Goal: Complete application form: Complete application form

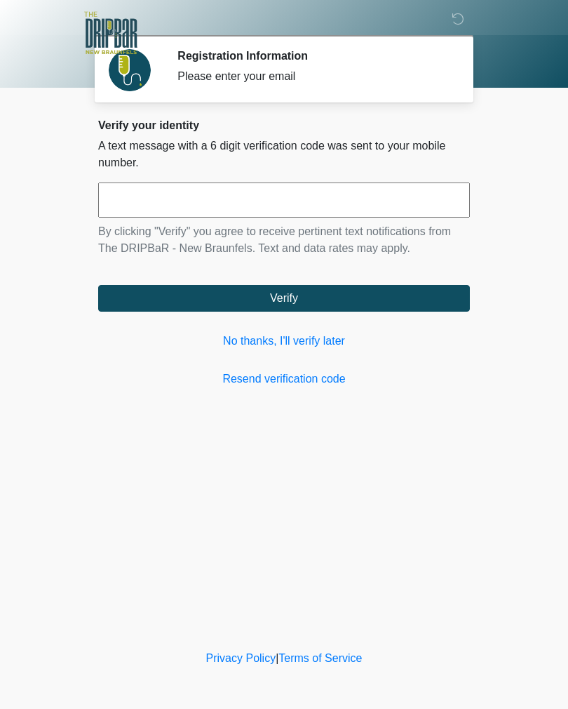
click at [315, 335] on link "No thanks, I'll verify later" at bounding box center [284, 341] width 372 height 17
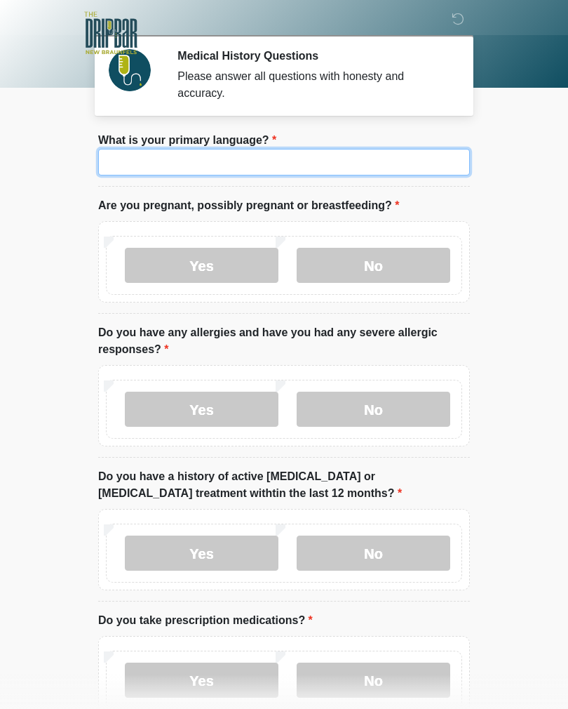
click at [337, 162] on input "What is your primary language?" at bounding box center [284, 162] width 372 height 27
type input "*******"
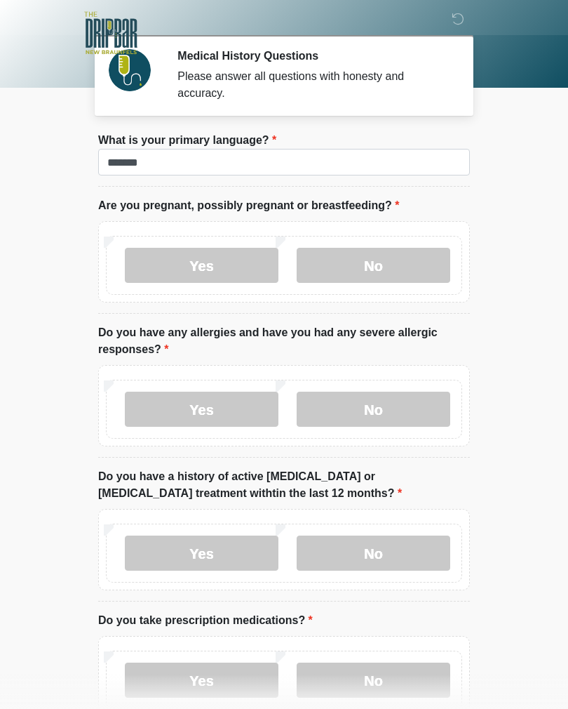
click at [396, 267] on label "No" at bounding box center [374, 265] width 154 height 35
click at [396, 416] on label "No" at bounding box center [374, 409] width 154 height 35
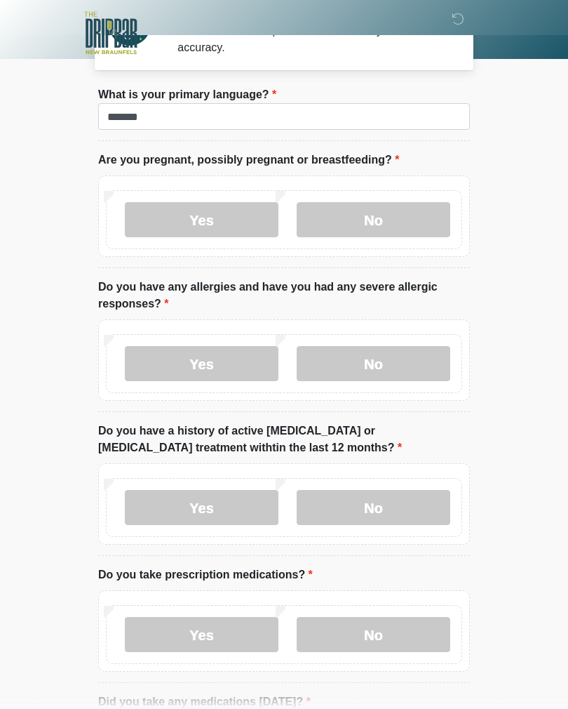
scroll to position [114, 0]
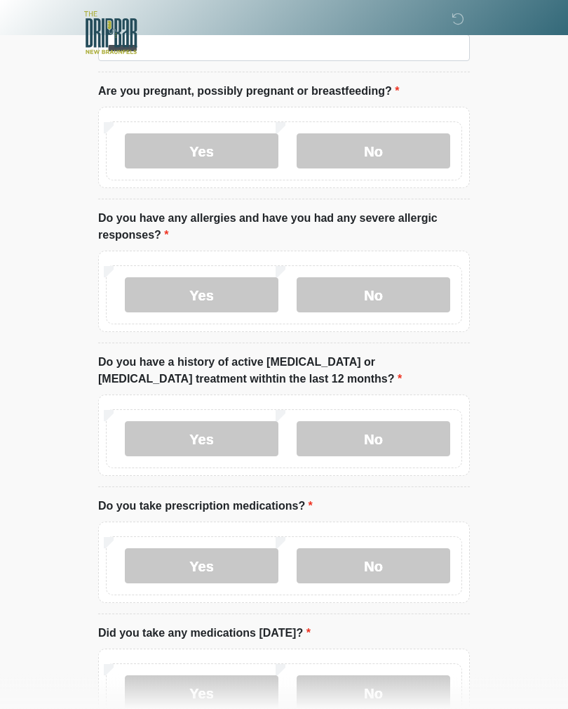
click at [408, 447] on label "No" at bounding box center [374, 439] width 154 height 35
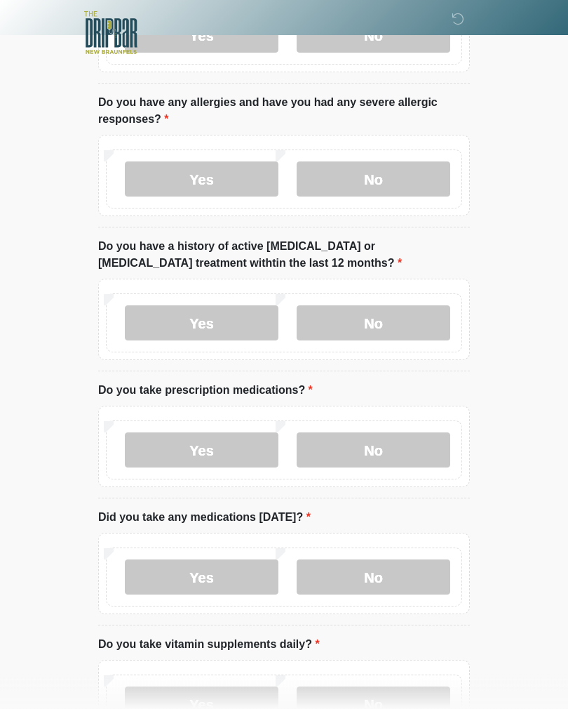
scroll to position [232, 0]
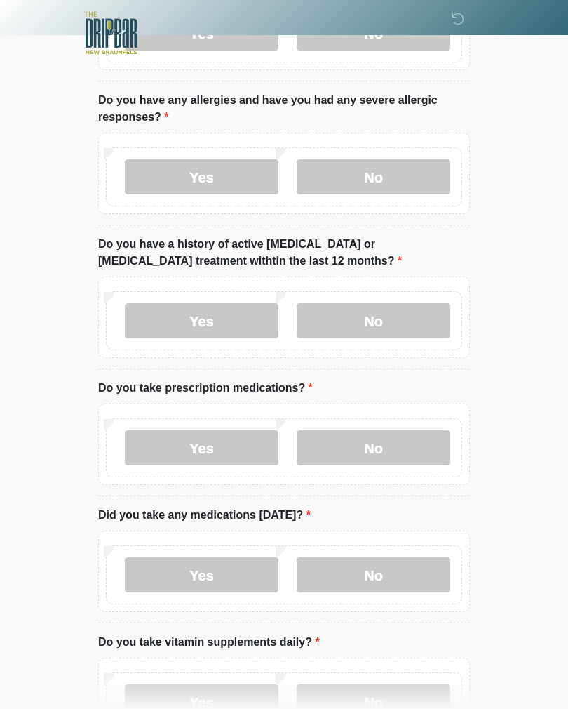
click at [234, 460] on label "Yes" at bounding box center [202, 447] width 154 height 35
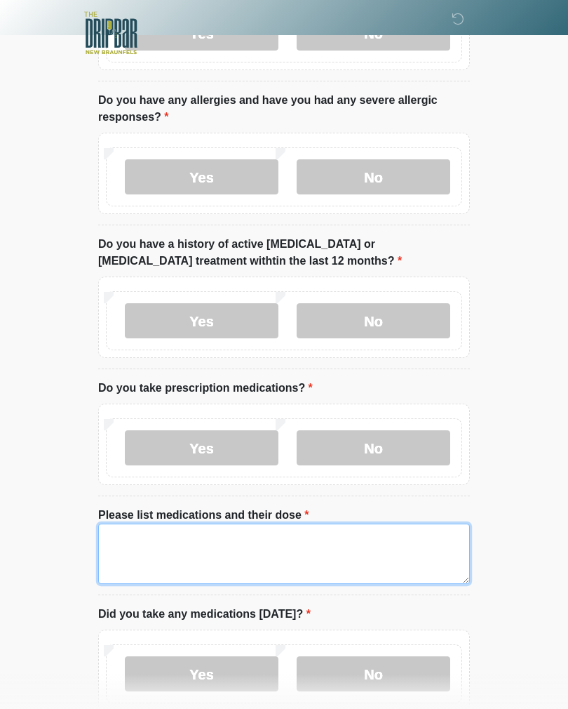
click at [335, 549] on textarea "Please list medications and their dose" at bounding box center [284, 553] width 372 height 60
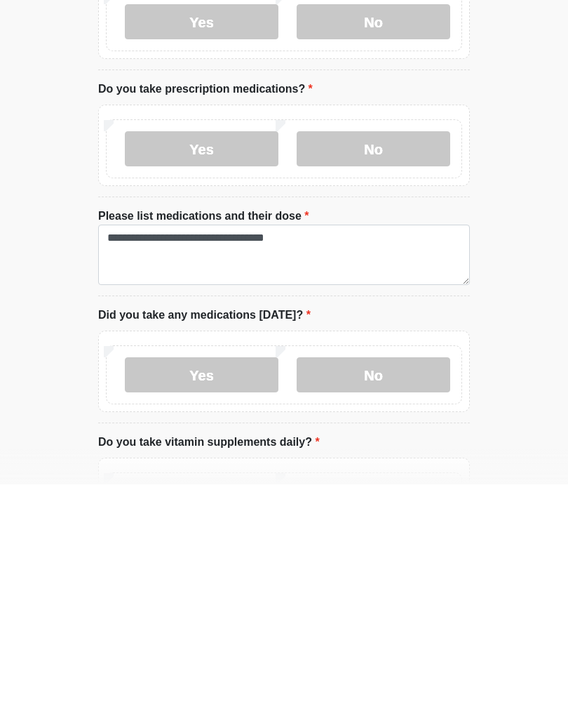
scroll to position [531, 0]
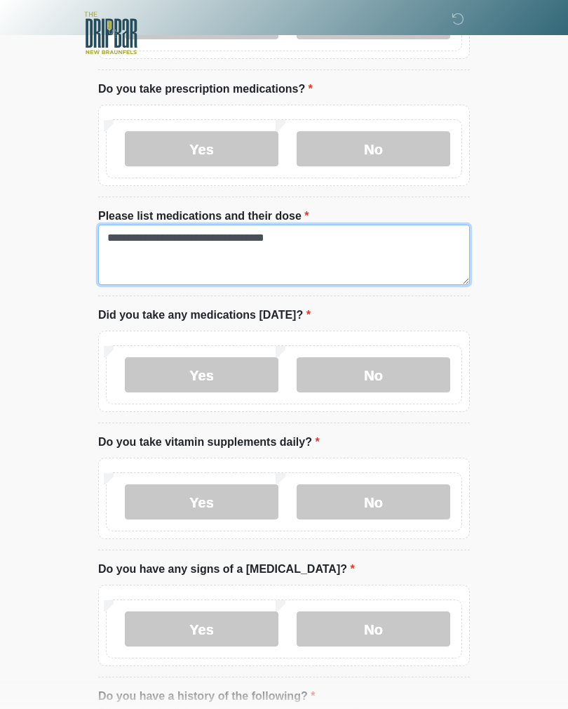
type textarea "**********"
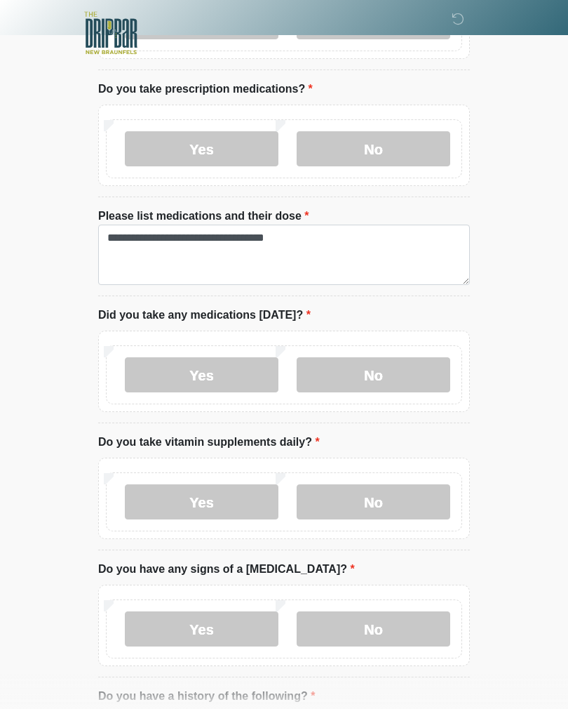
click at [389, 364] on label "No" at bounding box center [374, 374] width 154 height 35
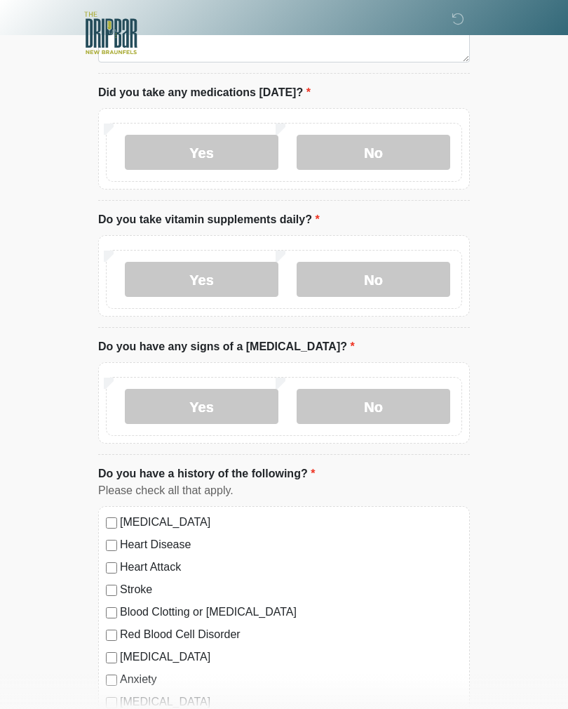
scroll to position [755, 0]
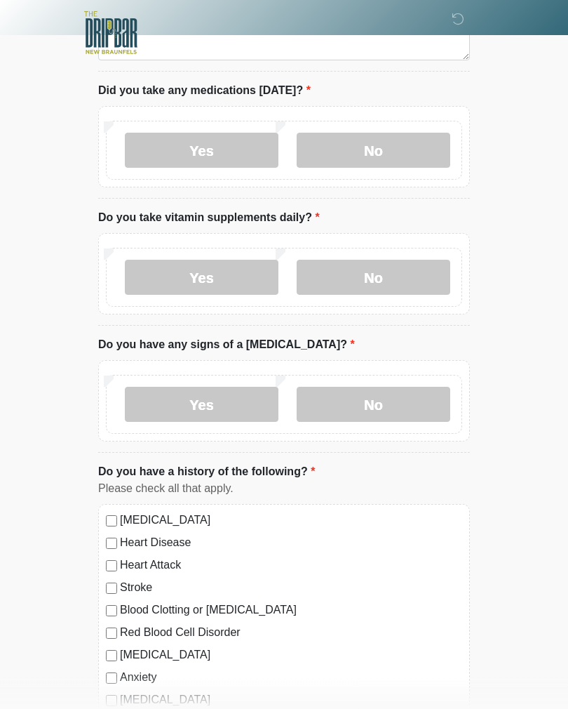
click at [410, 265] on label "No" at bounding box center [374, 277] width 154 height 35
click at [397, 403] on label "No" at bounding box center [374, 404] width 154 height 35
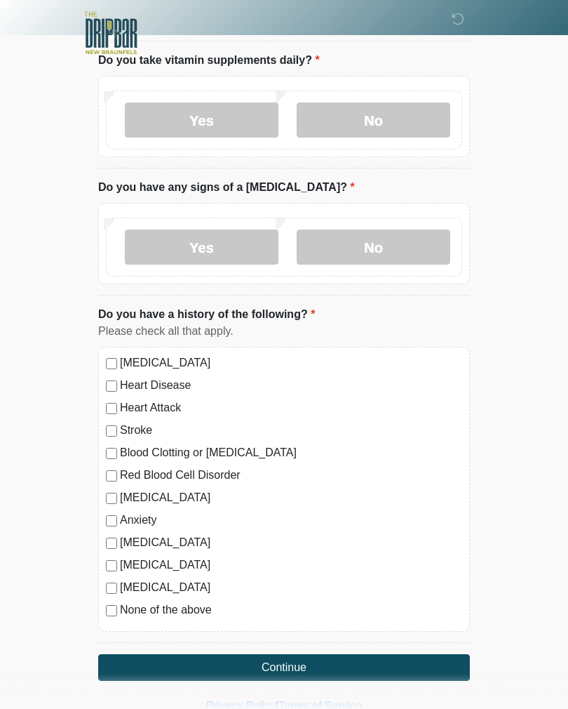
scroll to position [911, 0]
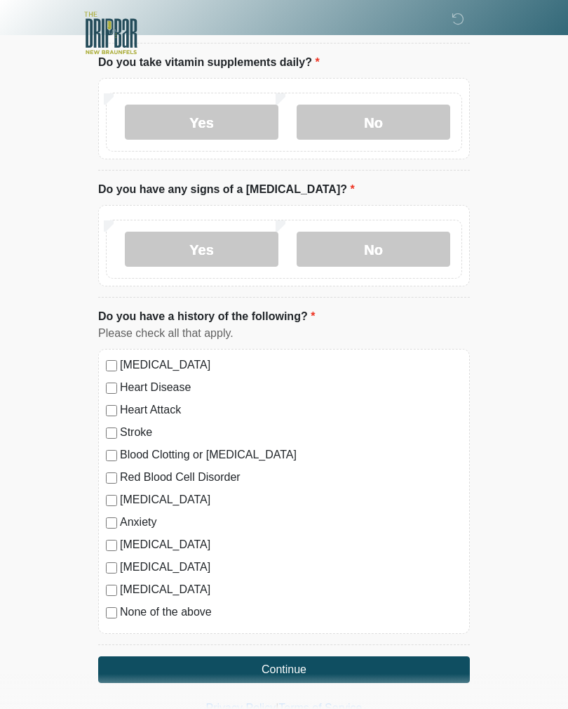
click at [136, 657] on button "Continue" at bounding box center [284, 669] width 372 height 27
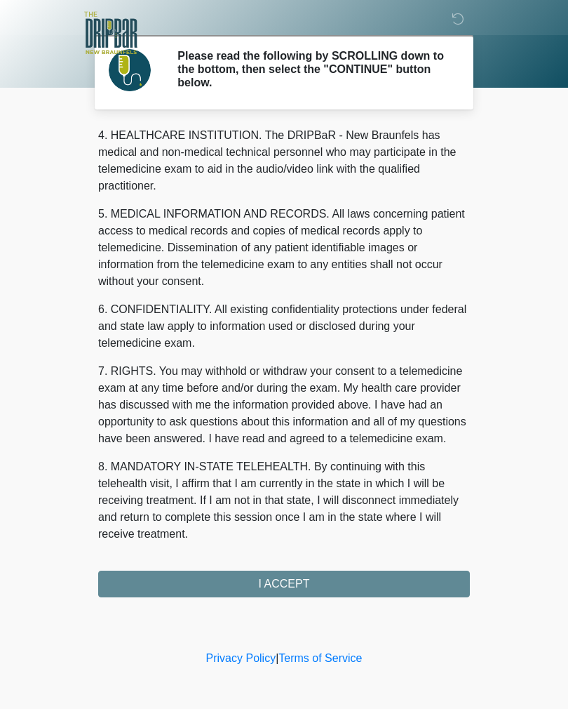
scroll to position [403, 0]
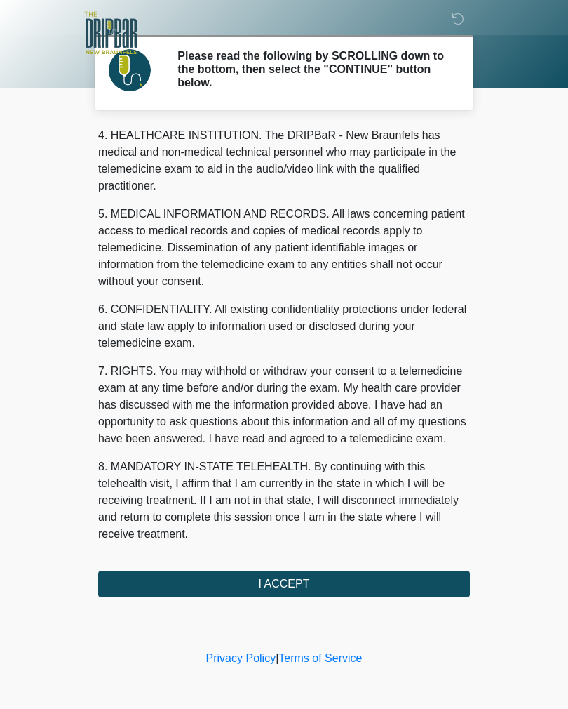
click at [385, 595] on button "I ACCEPT" at bounding box center [284, 583] width 372 height 27
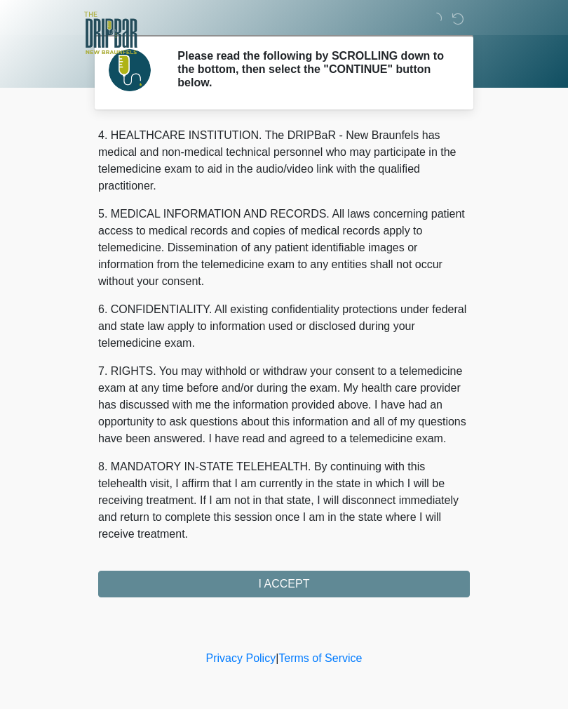
click at [392, 602] on div "‎ ‎ Please read the following by SCROLLING down to the bottom, then select the …" at bounding box center [284, 323] width 421 height 619
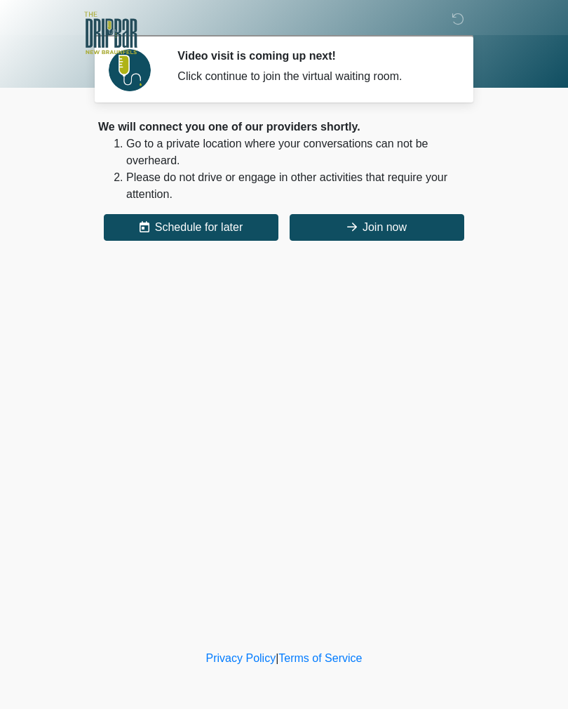
click at [348, 227] on icon at bounding box center [352, 226] width 10 height 11
